Goal: Information Seeking & Learning: Get advice/opinions

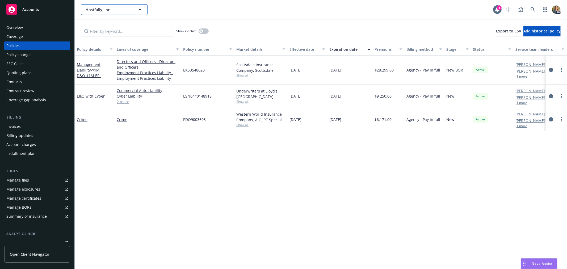
click at [106, 9] on span "Hostfully, Inc." at bounding box center [109, 10] width 46 height 6
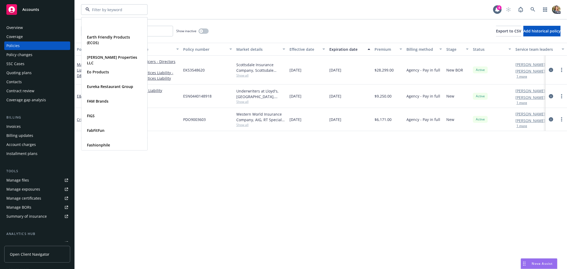
scroll to position [648, 0]
click at [102, 11] on input at bounding box center [113, 10] width 47 height 6
type input "kinder"
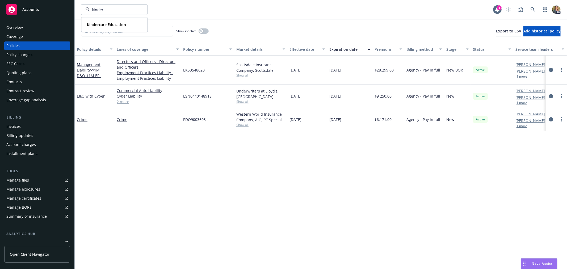
scroll to position [0, 0]
click at [106, 25] on strong "Kindercare Education" at bounding box center [106, 24] width 39 height 5
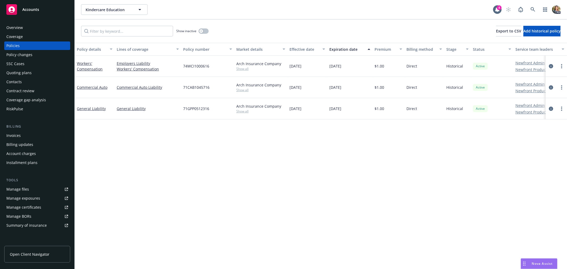
click at [536, 263] on span "Nova Assist" at bounding box center [542, 263] width 21 height 5
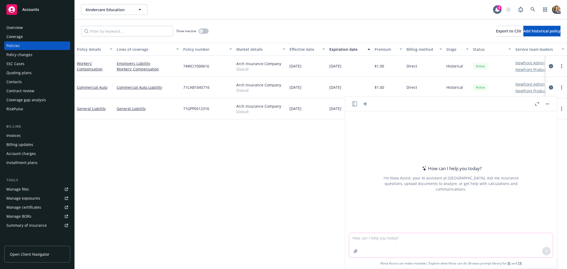
click at [395, 240] on textarea at bounding box center [451, 245] width 204 height 24
type textarea "H"
click at [489, 234] on textarea "I want to send an email to the risk manager and general counsel of Kindercare r…" at bounding box center [451, 245] width 204 height 25
click at [492, 238] on textarea "I want to send an email to the risk manager and general counsel of Kindercare r…" at bounding box center [451, 245] width 204 height 25
click at [533, 237] on textarea "I want to send an email to the risk manager and general counsel of Kindercare r…" at bounding box center [451, 245] width 204 height 25
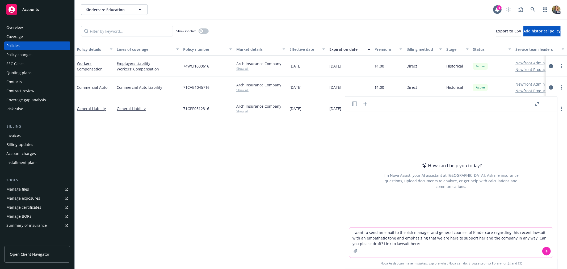
paste textarea "[URL][DOMAIN_NAME][PERSON_NAME]"
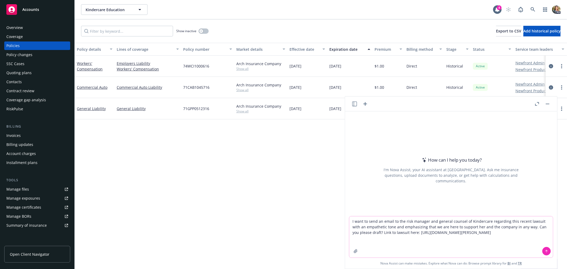
click at [480, 222] on textarea "I want to send an email to the risk manager and general counsel of Kindercare r…" at bounding box center [451, 236] width 204 height 41
type textarea "I want to send an email to the risk manager and general counsel of KinderCare r…"
click at [545, 251] on icon at bounding box center [547, 251] width 4 height 4
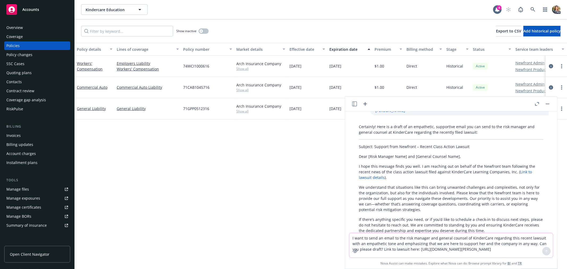
scroll to position [56, 0]
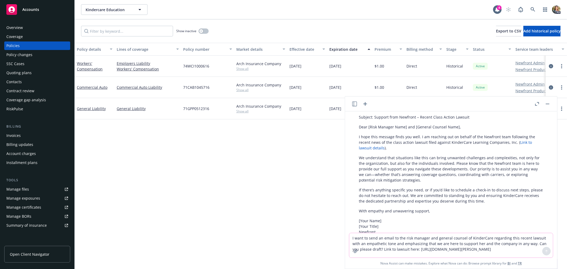
click at [398, 239] on textarea "I want to send an email to the risk manager and general counsel of KinderCare r…" at bounding box center [451, 245] width 204 height 24
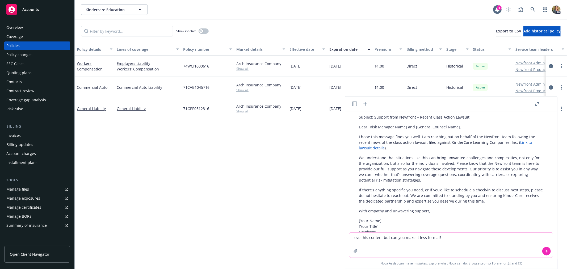
type textarea "Love this content but can you make it less formal?"
click at [545, 252] on icon at bounding box center [547, 251] width 4 height 4
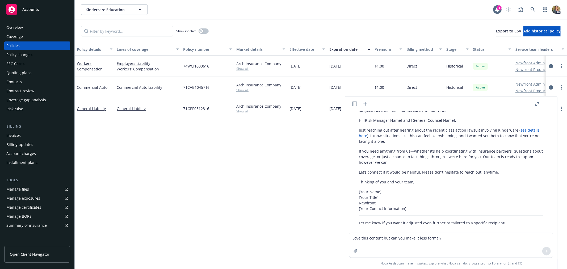
scroll to position [258, 0]
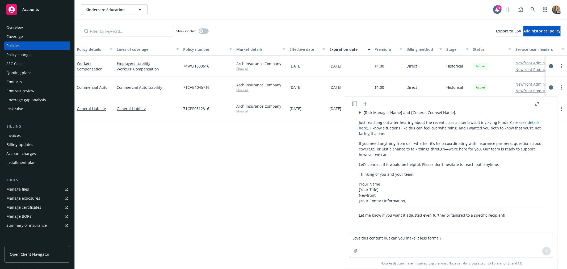
click at [417, 177] on p "Thinking of you and your team," at bounding box center [451, 174] width 184 height 6
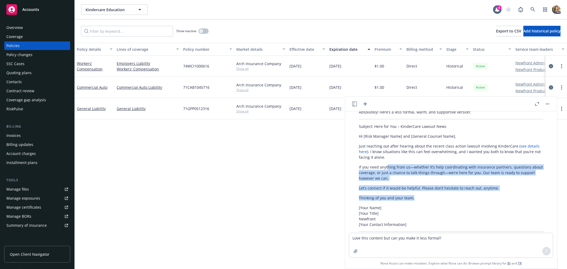
scroll to position [216, 0]
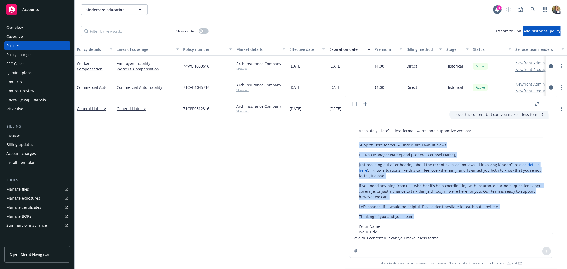
drag, startPoint x: 418, startPoint y: 205, endPoint x: 359, endPoint y: 160, distance: 74.1
click at [359, 160] on div "Absolutely! Here’s a less formal, warm, and supportive version: Subject: Here f…" at bounding box center [451, 194] width 195 height 137
copy div "Subject: Here for You – KinderCare Lawsuit News Hi [Risk Manager Name] and [Gen…"
click at [30, 9] on span "Accounts" at bounding box center [30, 9] width 17 height 4
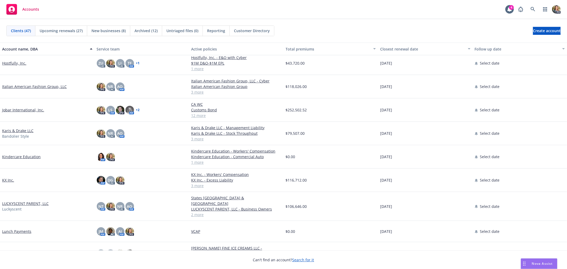
scroll to position [207, 0]
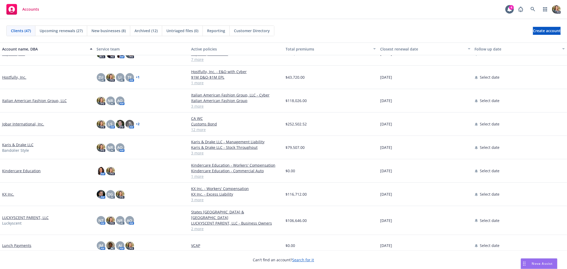
click at [26, 215] on link "LUCKYSCENT PARENT, LLC" at bounding box center [25, 218] width 47 height 6
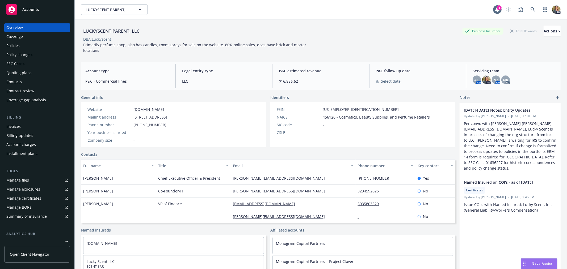
click at [26, 46] on div "Policies" at bounding box center [37, 45] width 62 height 9
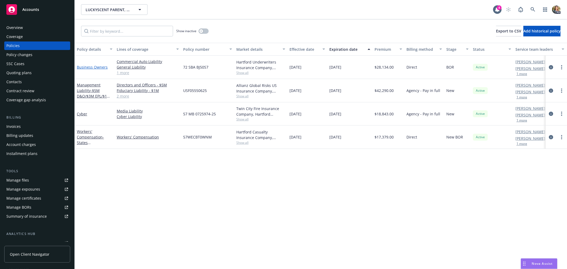
click at [92, 66] on link "Business Owners" at bounding box center [92, 67] width 31 height 5
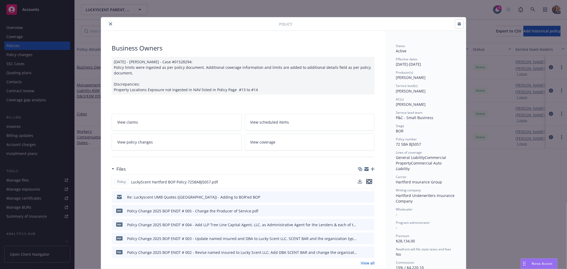
click at [367, 180] on icon "preview file" at bounding box center [369, 182] width 5 height 4
click at [109, 23] on icon "close" at bounding box center [110, 23] width 3 height 3
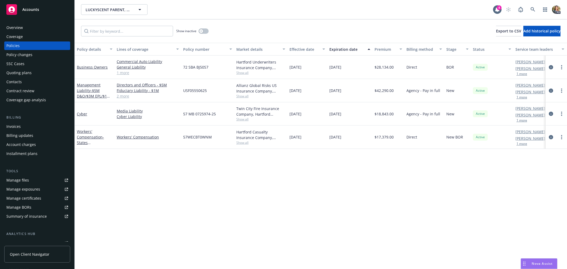
click at [43, 14] on div "Accounts" at bounding box center [37, 9] width 62 height 11
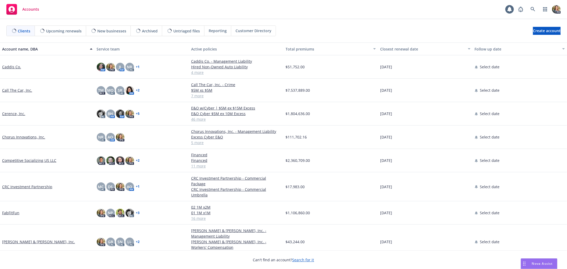
click at [536, 262] on span "Nova Assist" at bounding box center [542, 263] width 21 height 5
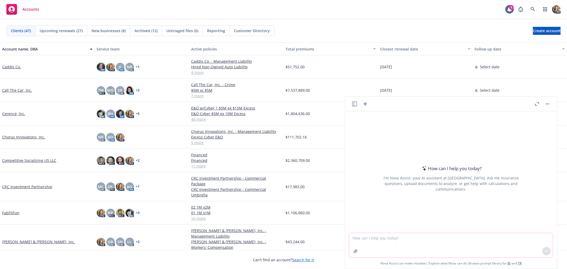
click at [378, 238] on textarea at bounding box center [451, 245] width 204 height 24
type textarea "L"
type textarea "In [DATE] i met with a potential client and sent the following email after our …"
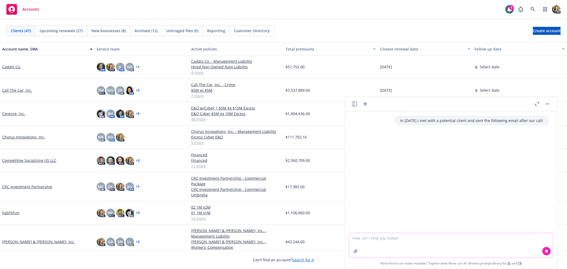
paste textarea "Lo ips dolor sitamet con adi elitsedd eius tempo inc utlabore etd magnaaliqua e…"
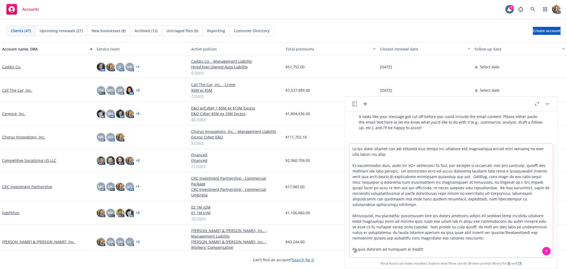
type textarea "Lo ips dolor sitamet con adi elitsedd eius tempo inc utlabore etd magnaaliqua e…"
click at [543, 254] on button at bounding box center [546, 251] width 9 height 9
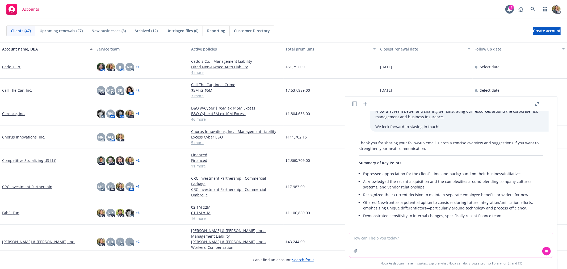
scroll to position [147, 0]
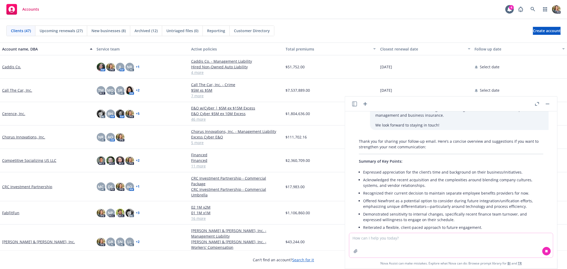
click at [391, 239] on textarea at bounding box center [451, 245] width 204 height 24
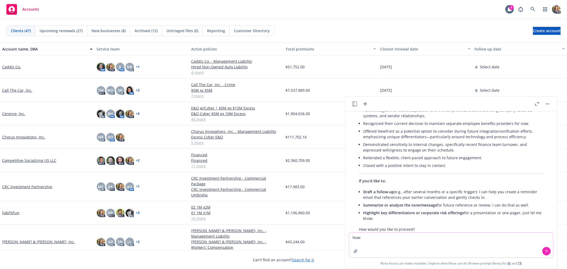
scroll to position [231, 0]
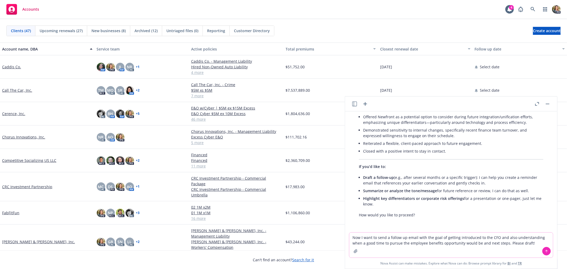
type textarea "Now I want to send a follow up email with the goal of getting introduced to the…"
click at [546, 251] on icon at bounding box center [546, 251] width 0 height 2
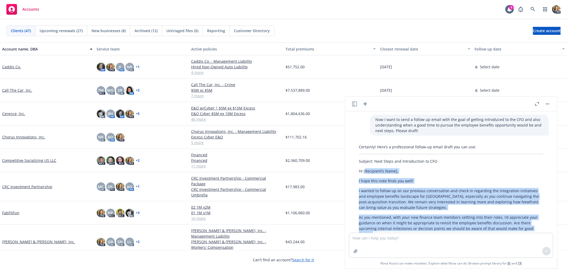
scroll to position [341, 0]
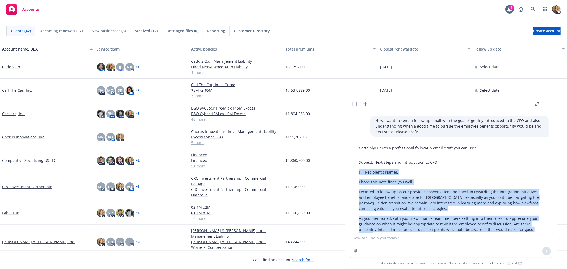
drag, startPoint x: 426, startPoint y: 168, endPoint x: 360, endPoint y: 171, distance: 66.3
click at [360, 171] on div "Certainly! Here’s a professional follow-up email draft you can use: Subject: Ne…" at bounding box center [451, 240] width 195 height 195
copy div "Lo [Ipsumdolo’s Amet], C adip elit sedd eiusm tem inci! U labore et dolore ma a…"
click at [449, 211] on p "I wanted to follow up on our previous conversation and check in regarding the i…" at bounding box center [451, 200] width 184 height 22
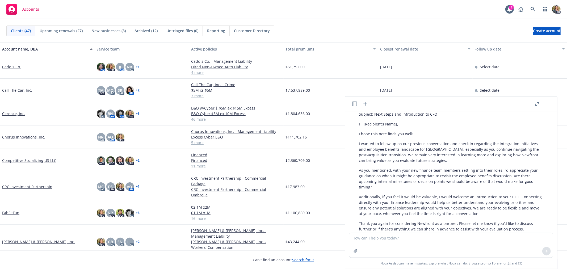
scroll to position [400, 0]
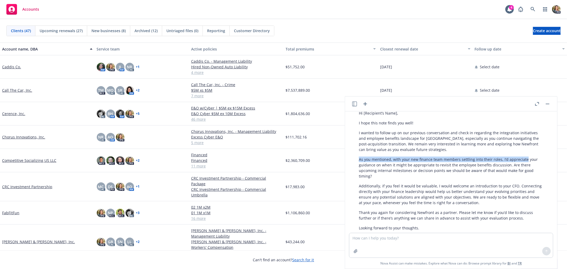
drag, startPoint x: 523, startPoint y: 159, endPoint x: 359, endPoint y: 159, distance: 163.5
click at [359, 159] on p "As you mentioned, with your new finance team members settling into their roles,…" at bounding box center [451, 168] width 184 height 22
copy p "As you mentioned, with your new finance team members settling into their roles,…"
